Goal: Navigation & Orientation: Find specific page/section

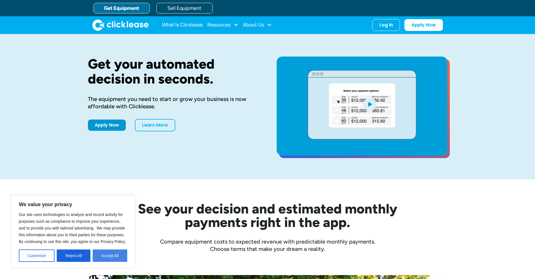
click at [102, 253] on button "Accept All" at bounding box center [110, 255] width 35 height 12
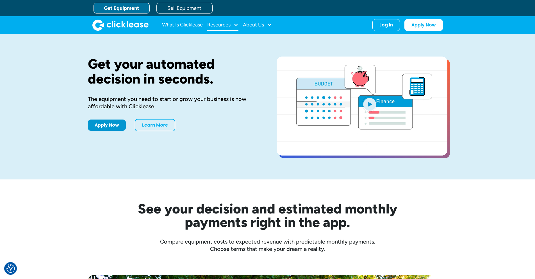
click at [220, 28] on div "Resources" at bounding box center [222, 24] width 31 height 11
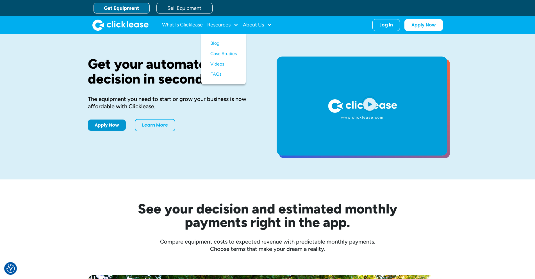
click at [61, 58] on div "Get your automated decision in seconds. The equipment you need to start or grow…" at bounding box center [267, 106] width 535 height 145
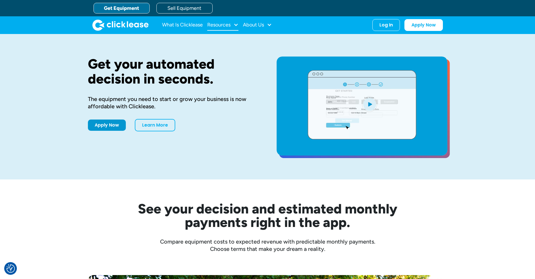
click at [214, 25] on div "Resources" at bounding box center [218, 25] width 23 height 0
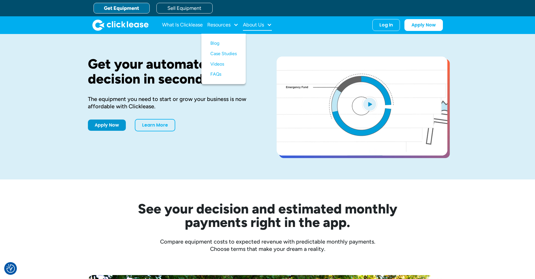
click at [249, 25] on div "About Us" at bounding box center [253, 25] width 21 height 0
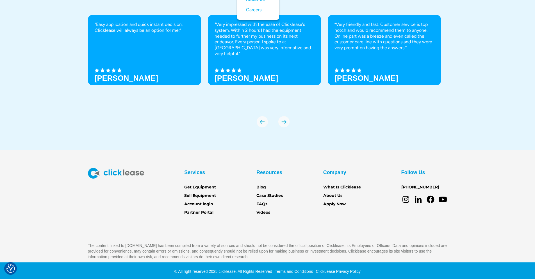
scroll to position [1960, 0]
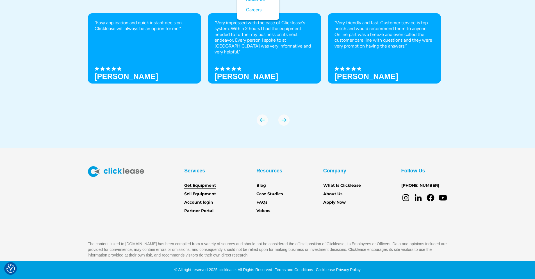
click at [208, 187] on link "Get Equipment" at bounding box center [200, 185] width 32 height 6
